Goal: Navigation & Orientation: Find specific page/section

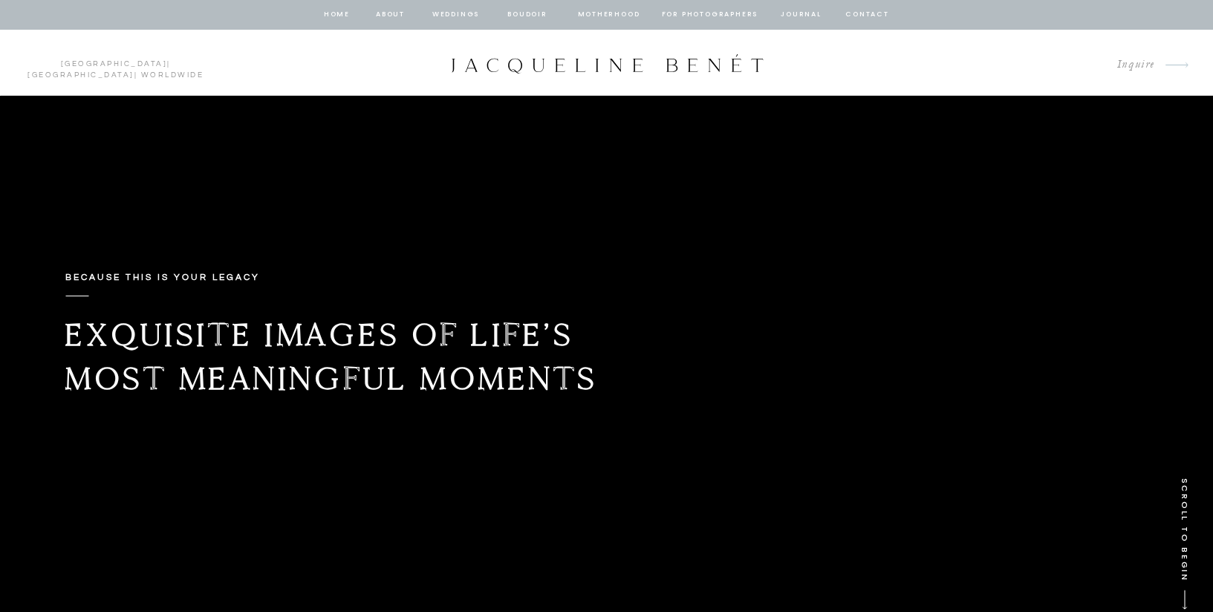
click at [466, 18] on nav "Weddings" at bounding box center [456, 14] width 51 height 13
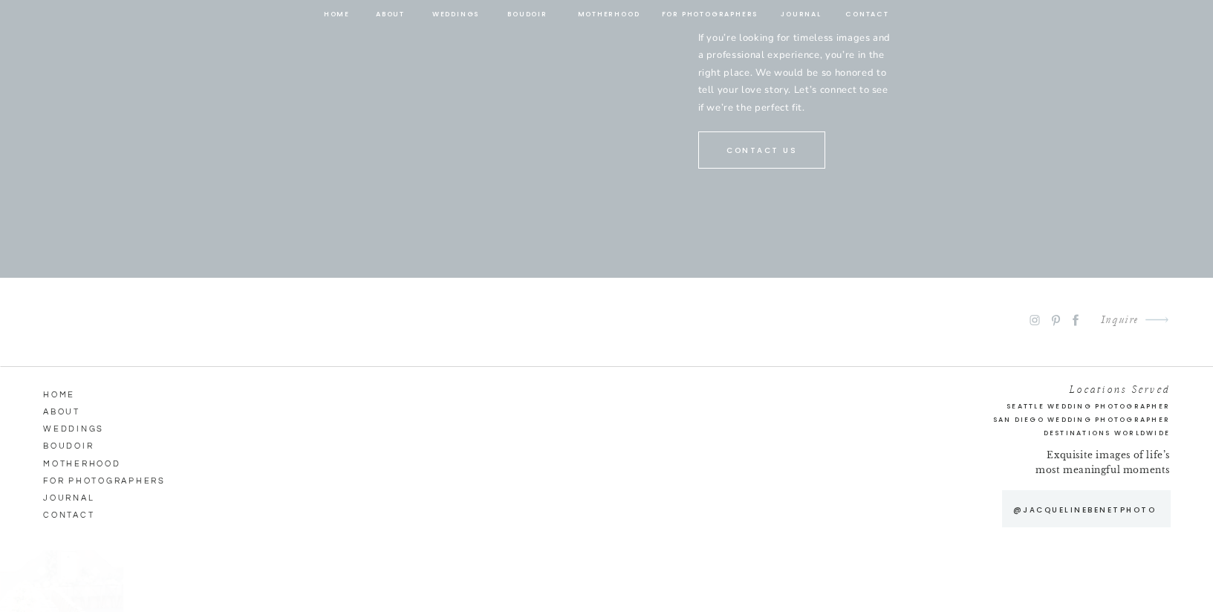
scroll to position [7873, 0]
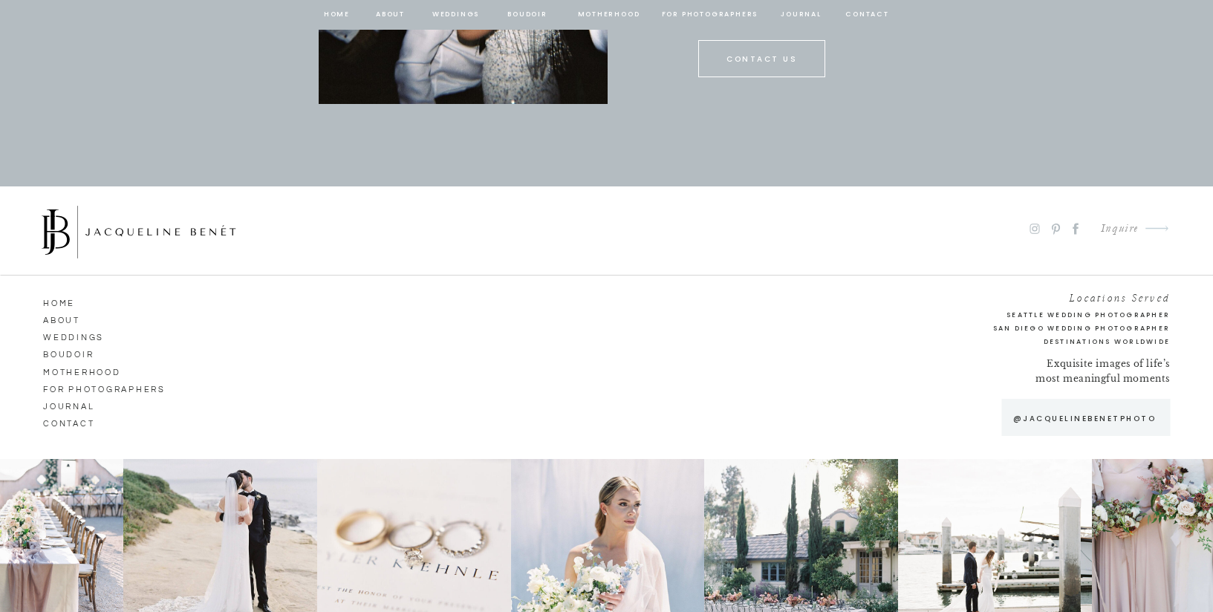
click at [380, 13] on nav "about" at bounding box center [390, 14] width 31 height 13
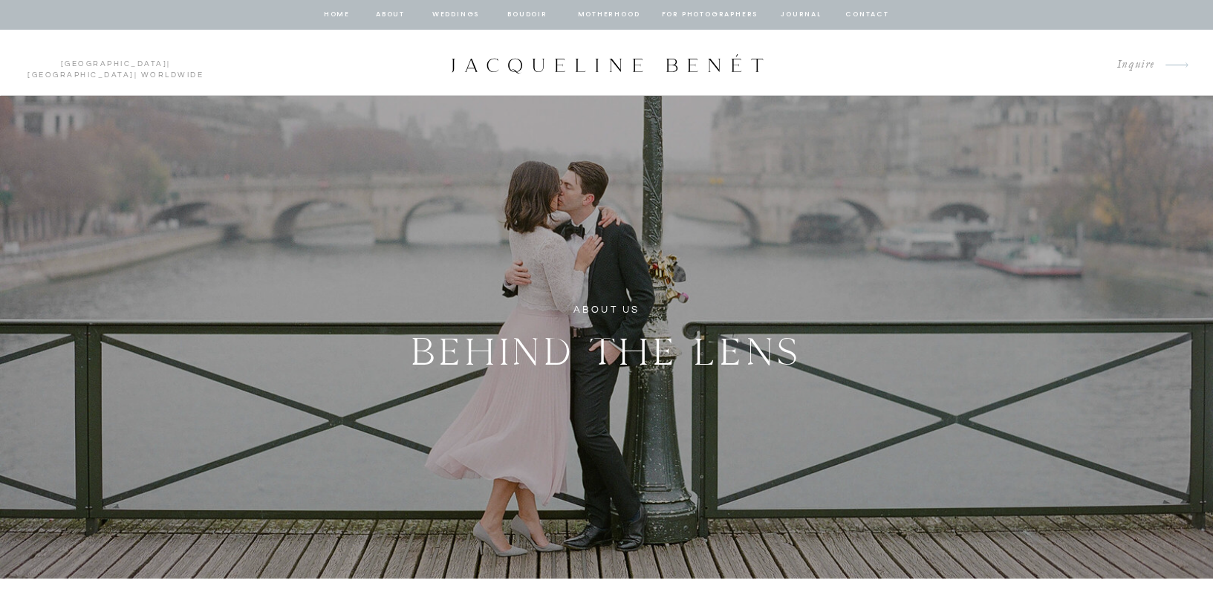
click at [880, 10] on nav "contact" at bounding box center [868, 14] width 48 height 13
